Goal: Information Seeking & Learning: Find specific fact

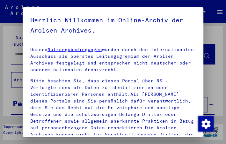
scroll to position [194, 0]
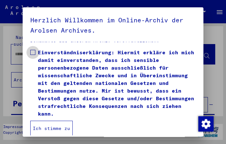
click at [34, 51] on span at bounding box center [32, 52] width 5 height 5
click at [45, 126] on button "Ich stimme zu" at bounding box center [51, 128] width 42 height 15
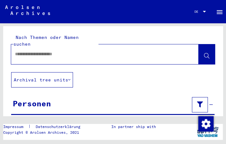
click at [86, 54] on div at bounding box center [97, 54] width 172 height 14
drag, startPoint x: 86, startPoint y: 54, endPoint x: 66, endPoint y: 47, distance: 21.0
click at [66, 51] on input "text" at bounding box center [99, 54] width 168 height 7
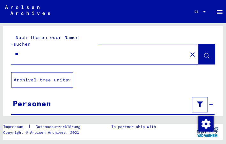
type input "*"
type input "**********"
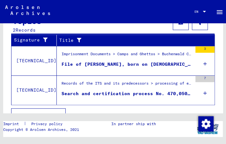
scroll to position [241, 0]
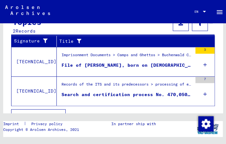
click at [44, 114] on span "Show all results" at bounding box center [37, 117] width 46 height 6
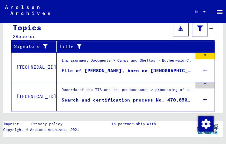
scroll to position [114, 0]
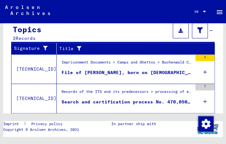
click at [92, 69] on div "File of [PERSON_NAME], born on [DEMOGRAPHIC_DATA]" at bounding box center [127, 72] width 131 height 7
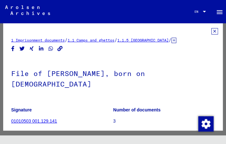
click at [211, 32] on icon at bounding box center [214, 31] width 7 height 6
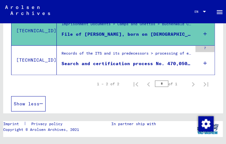
scroll to position [150, 0]
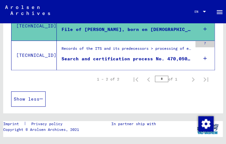
click at [108, 53] on div "Records of the ITS and its predecessors > processing of enquiries > case-relate…" at bounding box center [127, 50] width 131 height 9
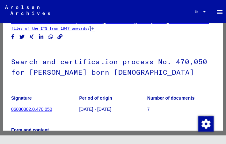
scroll to position [18, 0]
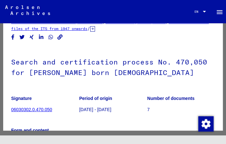
click at [37, 108] on link "06030302.0.470.050" at bounding box center [31, 109] width 41 height 5
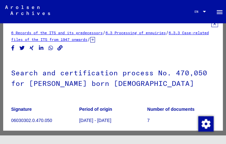
scroll to position [7, 0]
